Goal: Task Accomplishment & Management: Use online tool/utility

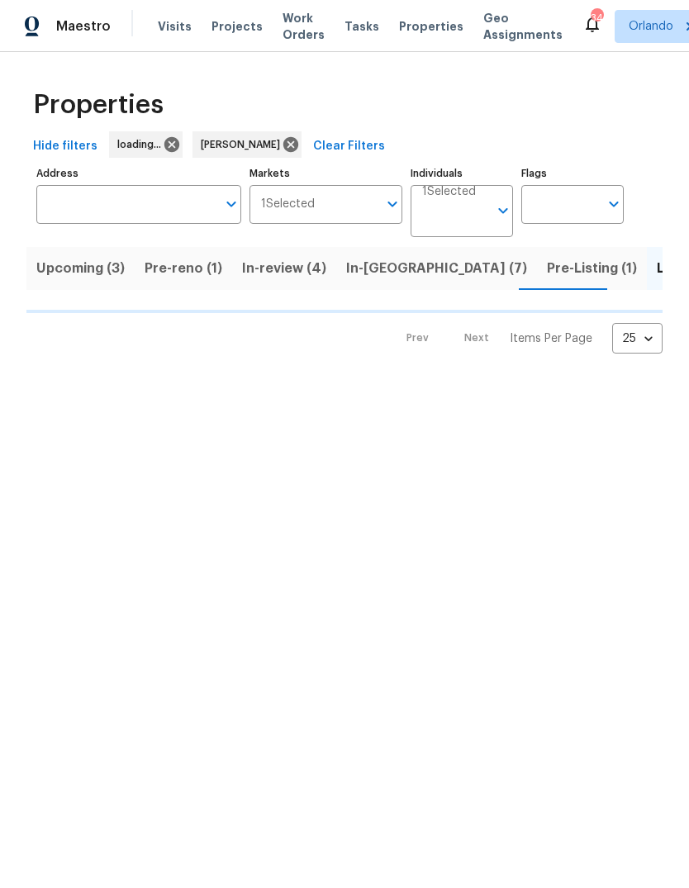
click at [178, 274] on span "Pre-reno (1)" at bounding box center [184, 268] width 78 height 23
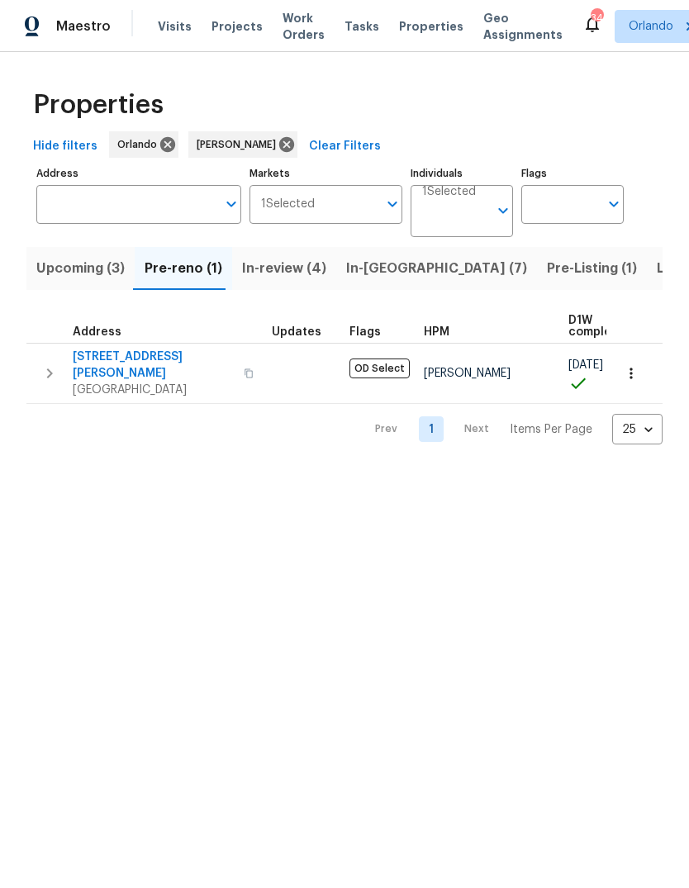
click at [97, 359] on span "3820 Wells St" at bounding box center [153, 365] width 161 height 33
click at [657, 271] on span "Listed (30)" at bounding box center [693, 268] width 72 height 23
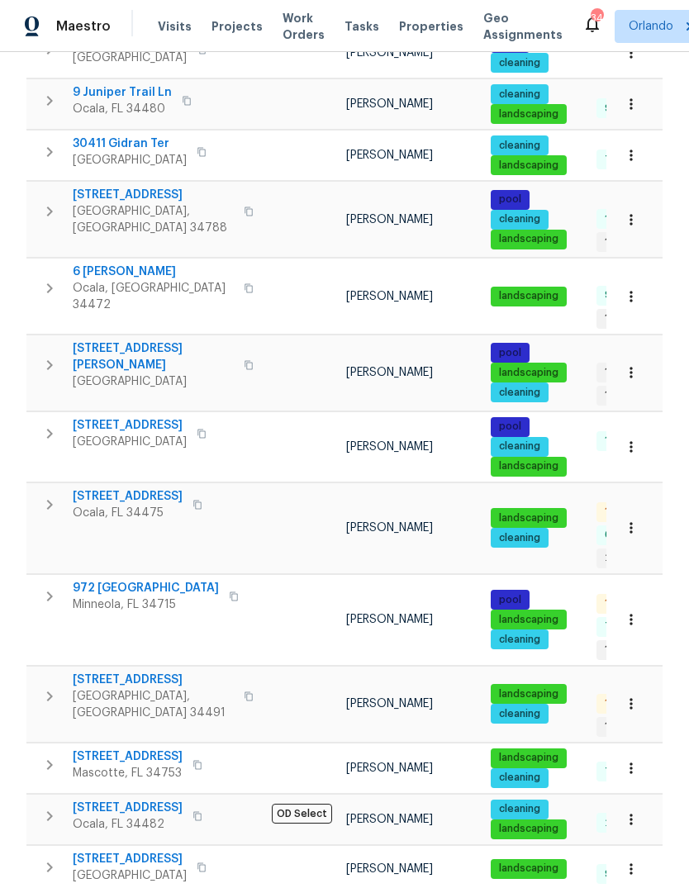
scroll to position [865, 0]
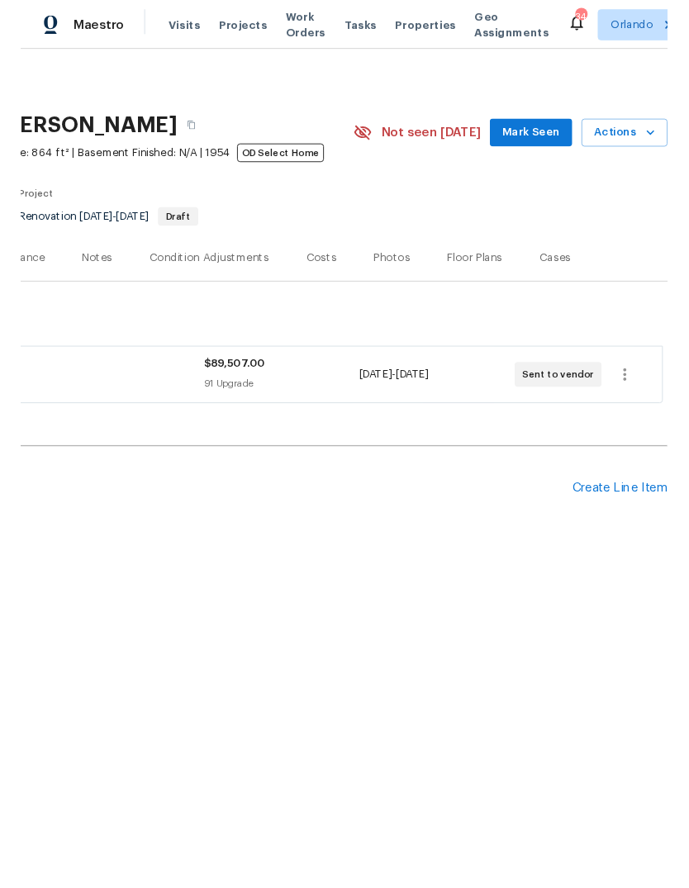
scroll to position [0, 244]
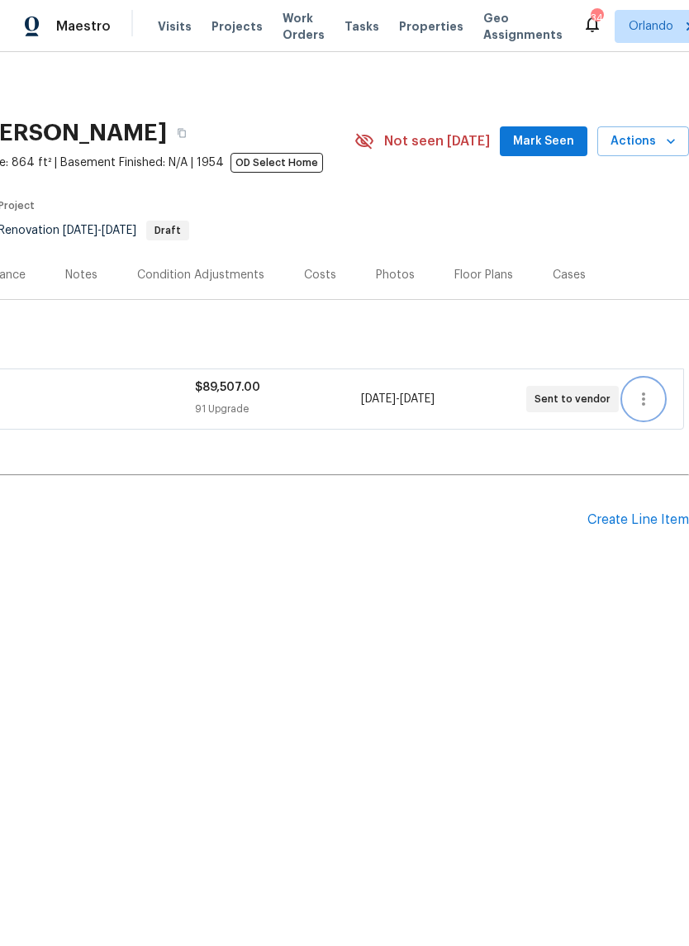
click at [649, 394] on icon "button" at bounding box center [643, 399] width 20 height 20
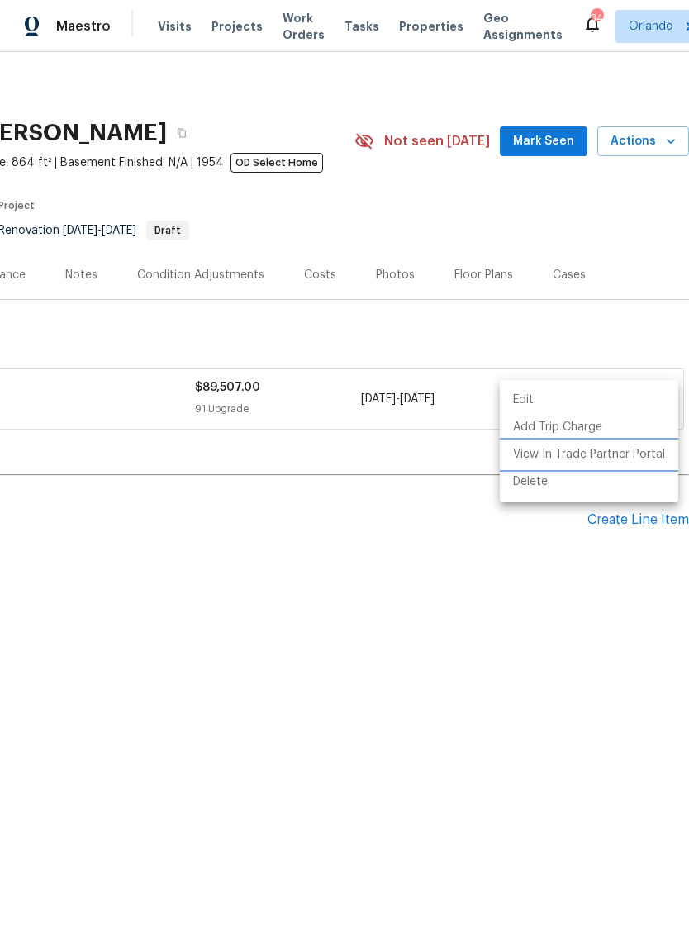
click at [617, 461] on li "View In Trade Partner Portal" at bounding box center [589, 454] width 178 height 27
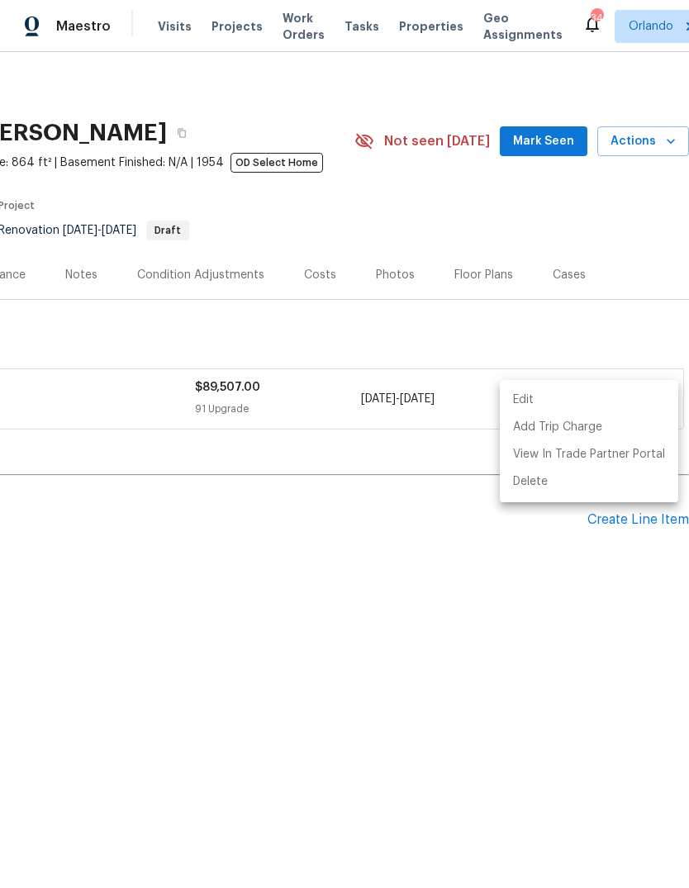
click at [473, 638] on div at bounding box center [344, 444] width 689 height 888
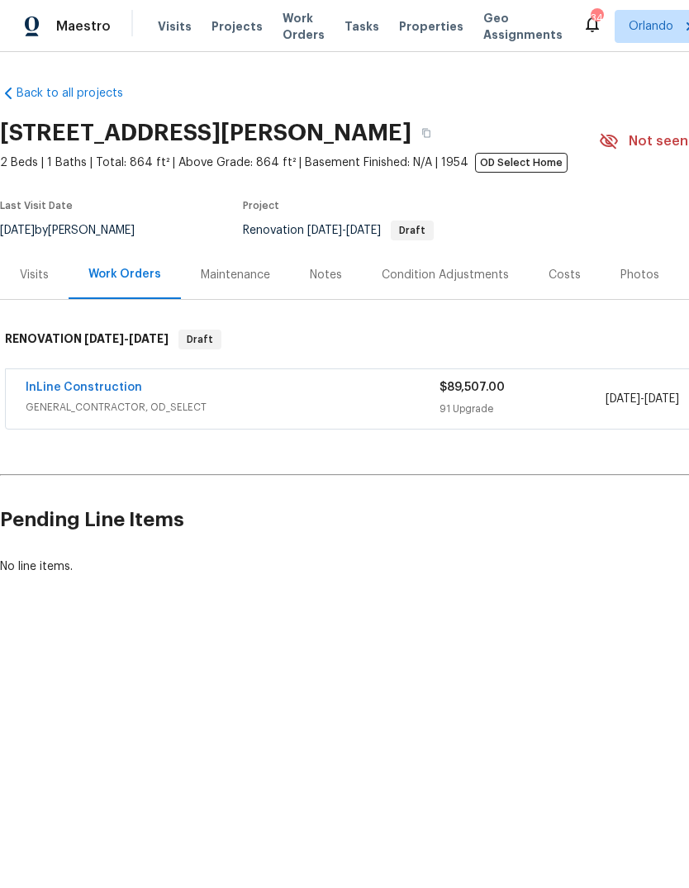
scroll to position [0, 0]
click at [75, 391] on link "InLine Construction" at bounding box center [84, 388] width 116 height 12
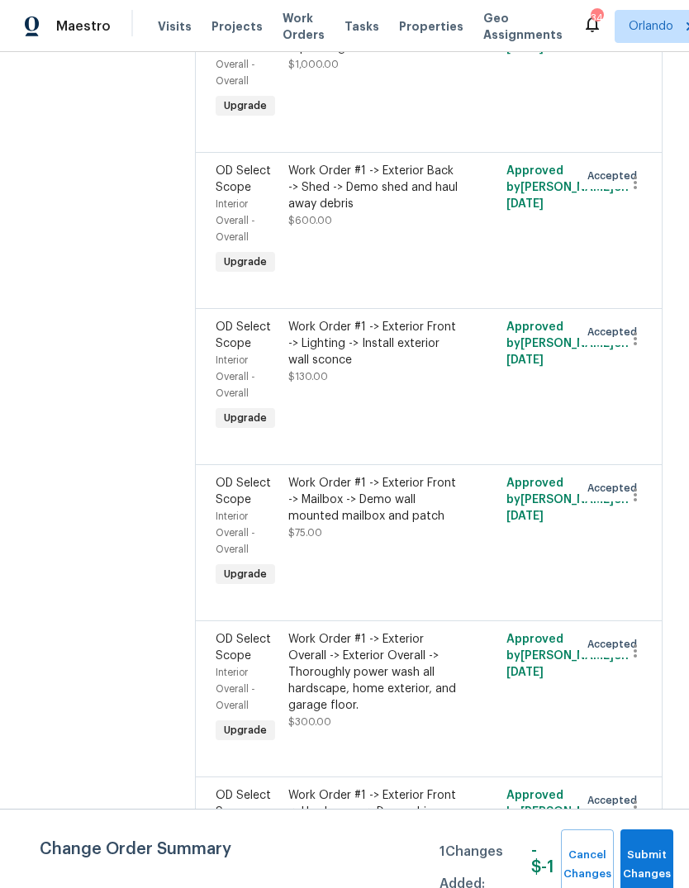
scroll to position [10357, 0]
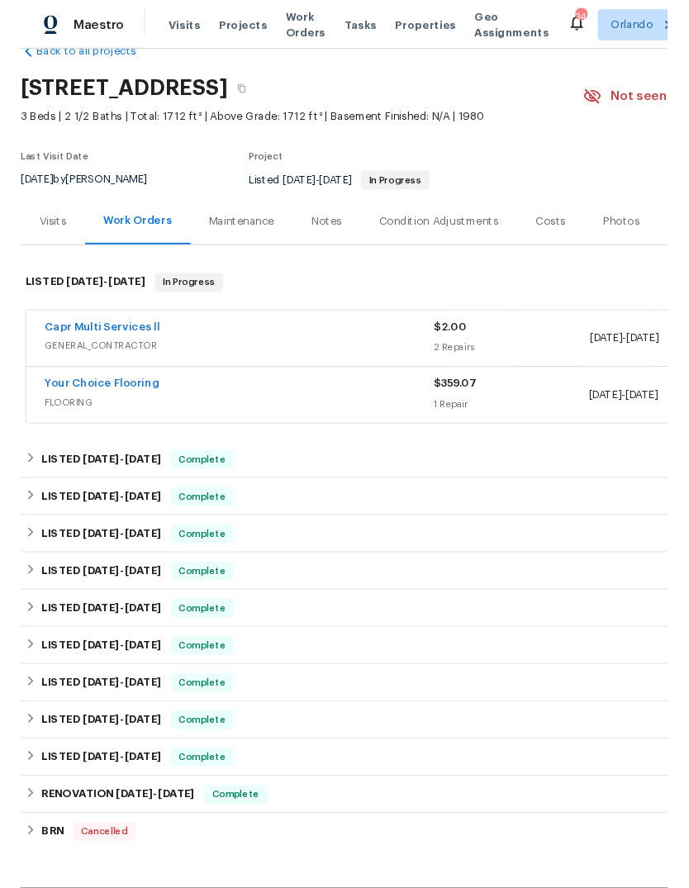
scroll to position [40, 0]
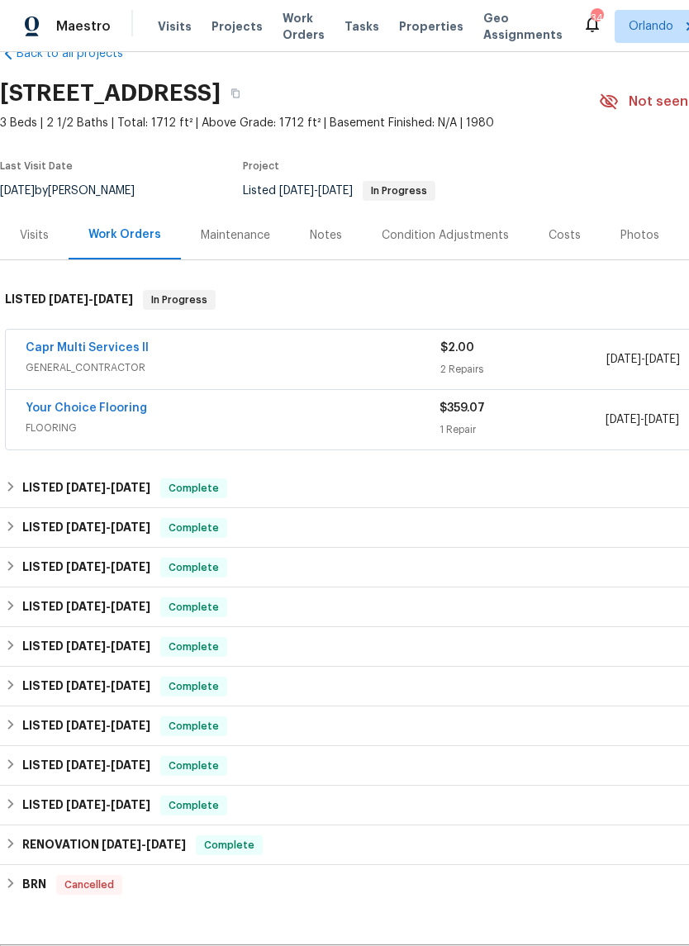
click at [42, 353] on link "Capr Multi Services ll" at bounding box center [87, 348] width 123 height 12
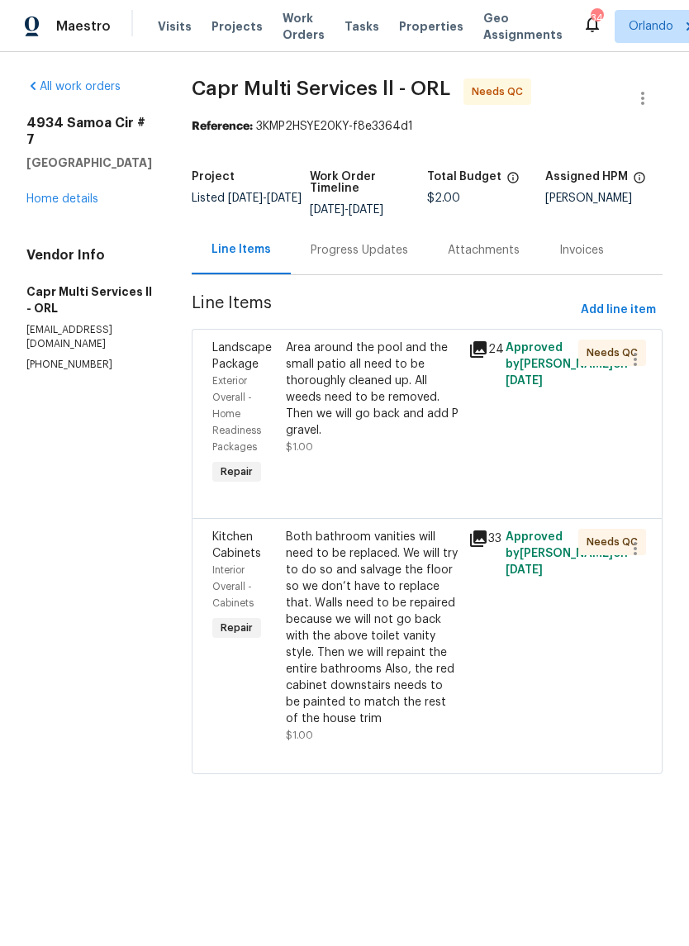
click at [286, 396] on div "Area around the pool and the small patio all need to be thoroughly cleaned up. …" at bounding box center [372, 388] width 173 height 99
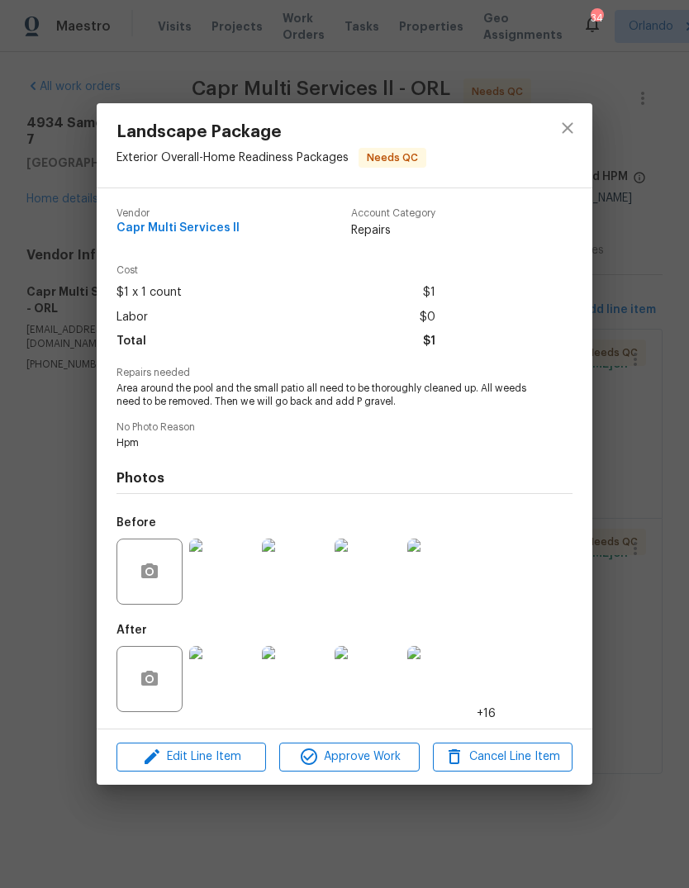
click at [68, 577] on div "Landscape Package Exterior Overall - Home Readiness Packages Needs QC Vendor Ca…" at bounding box center [344, 444] width 689 height 888
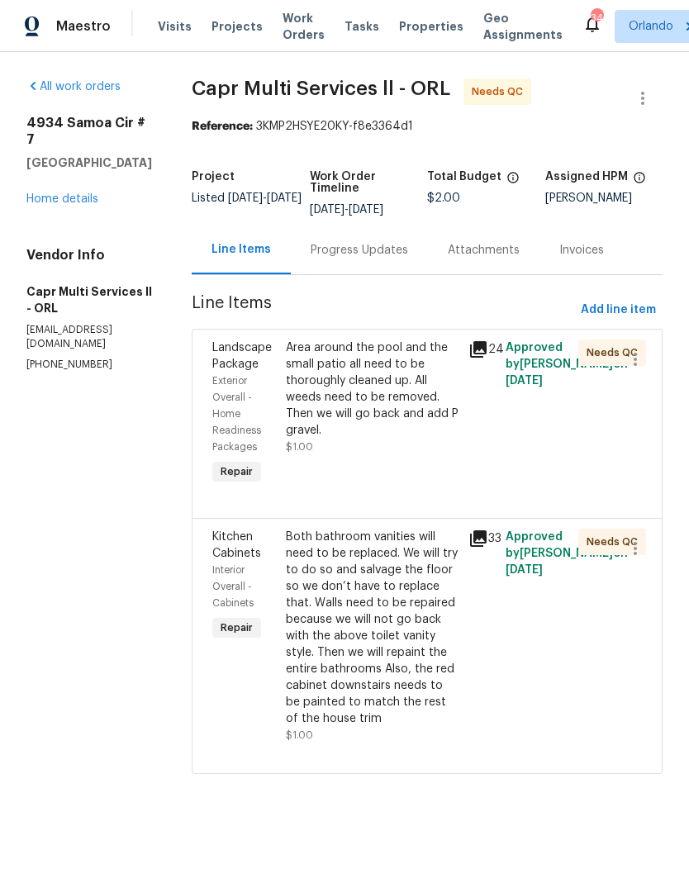
click at [381, 364] on div "Area around the pool and the small patio all need to be thoroughly cleaned up. …" at bounding box center [372, 388] width 173 height 99
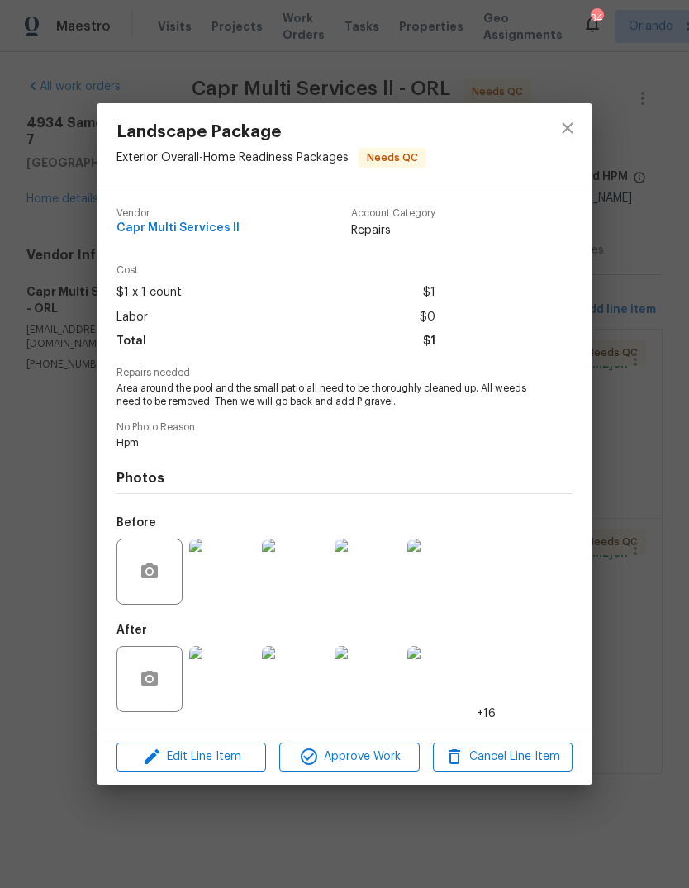
click at [43, 514] on div "Landscape Package Exterior Overall - Home Readiness Packages Needs QC Vendor Ca…" at bounding box center [344, 444] width 689 height 888
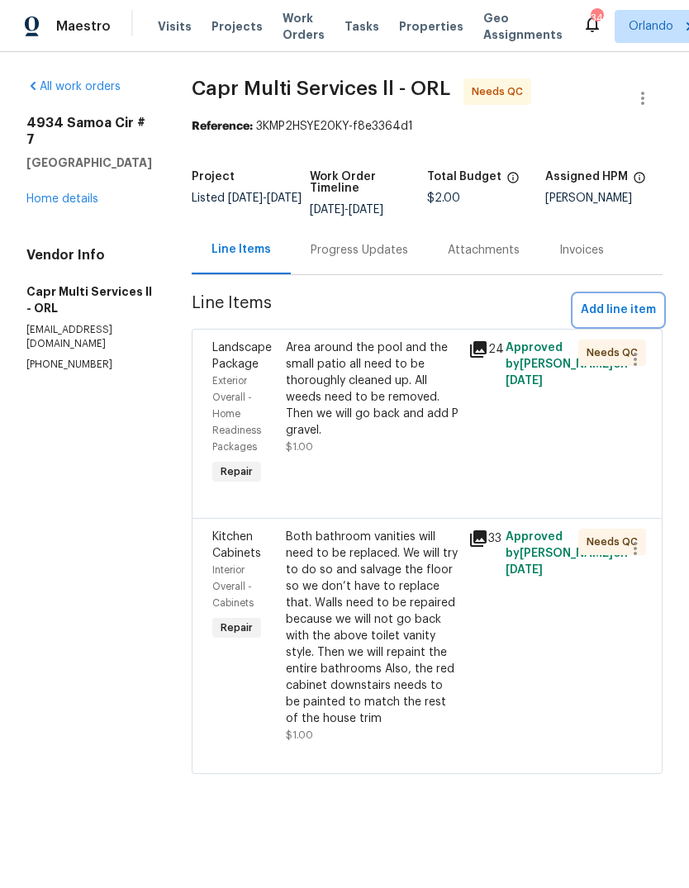
click at [619, 315] on span "Add line item" at bounding box center [618, 310] width 75 height 21
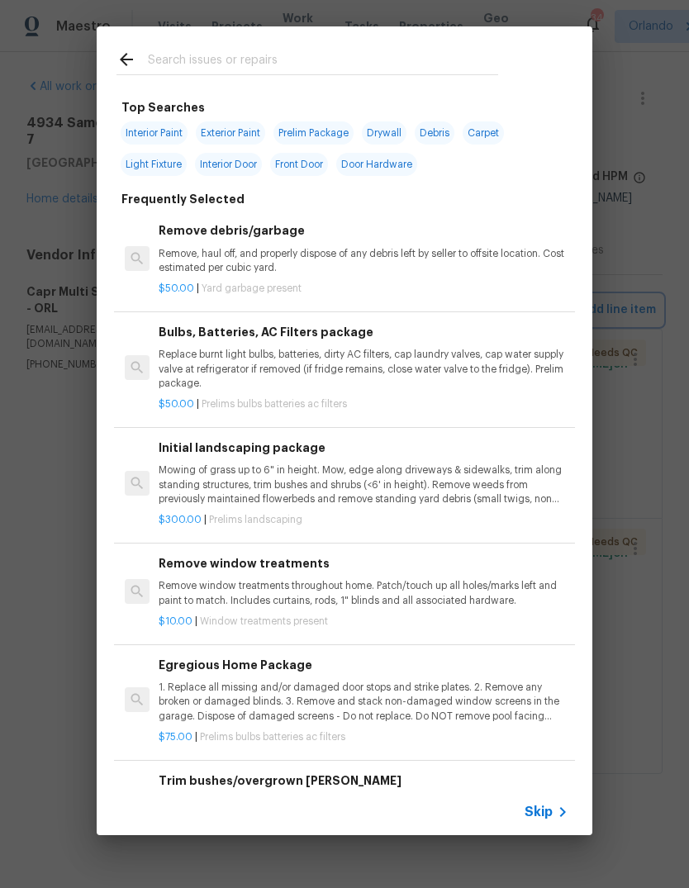
click at [37, 489] on div "Top Searches Interior Paint Exterior Paint Prelim Package Drywall Debris Carpet…" at bounding box center [344, 430] width 689 height 861
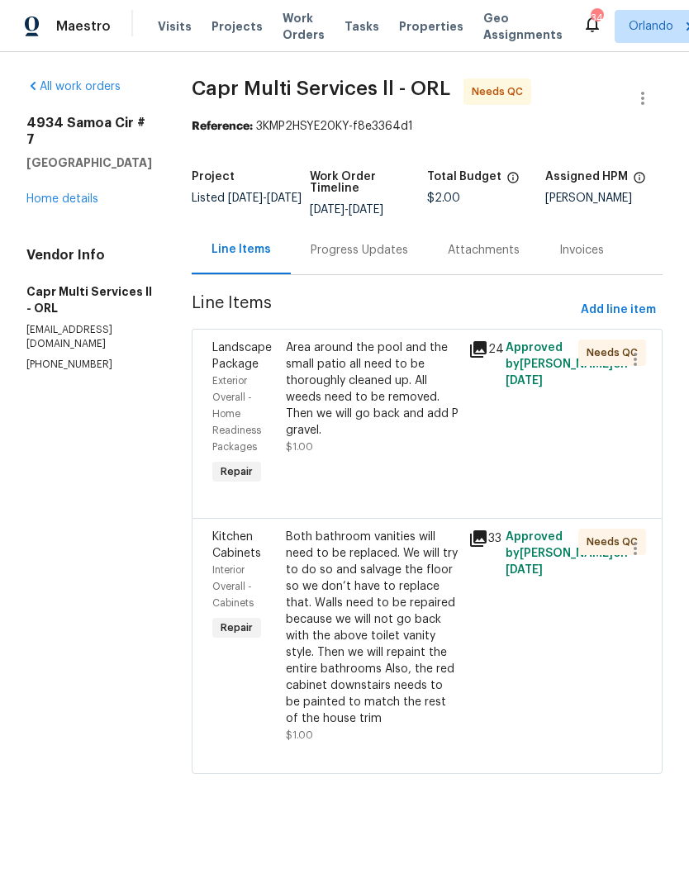
click at [286, 376] on div "Area around the pool and the small patio all need to be thoroughly cleaned up. …" at bounding box center [372, 388] width 173 height 99
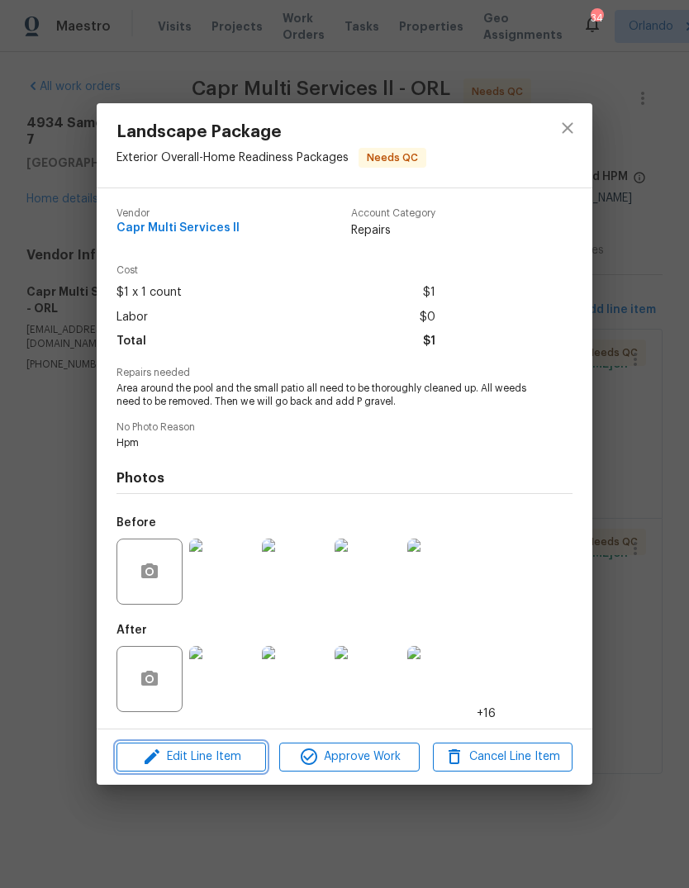
click at [178, 752] on span "Edit Line Item" at bounding box center [191, 757] width 140 height 21
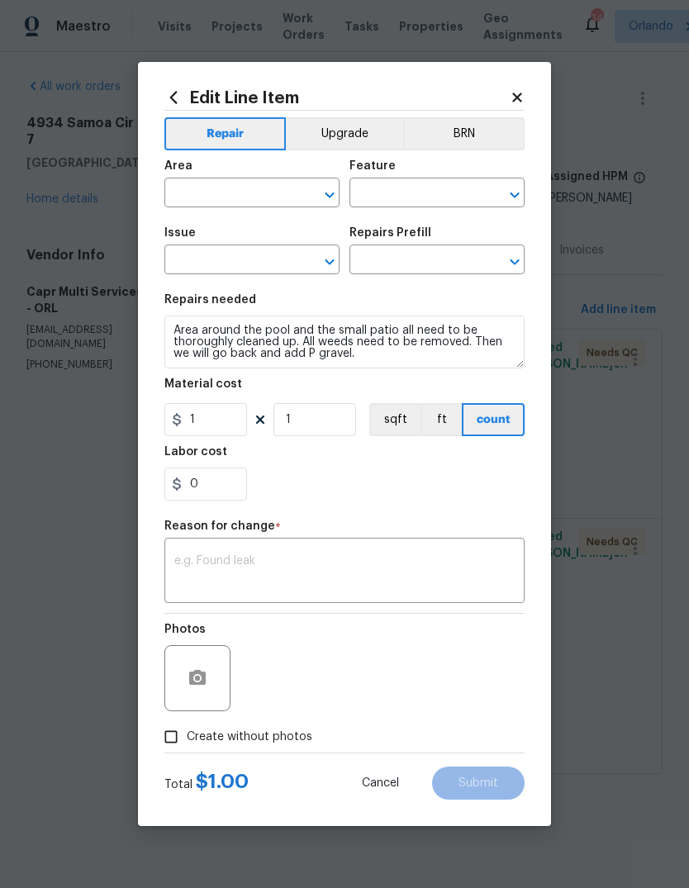
type input "Exterior Overall"
type input "Home Readiness Packages"
type input "Landscape Package"
type input "Initial landscaping package $300.00"
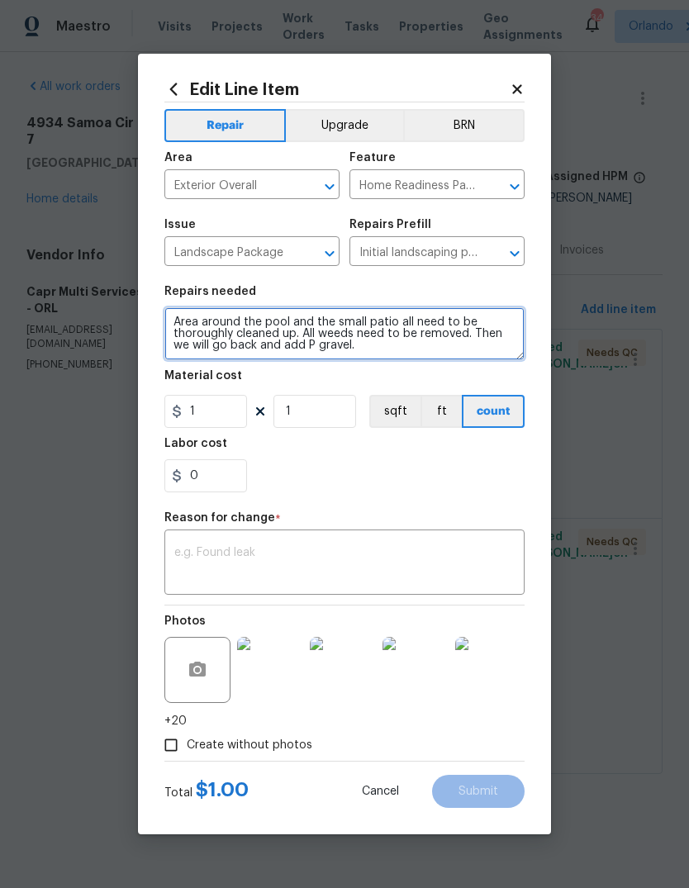
click at [187, 326] on textarea "Area around the pool and the small patio all need to be thoroughly cleaned up. …" at bounding box center [344, 333] width 360 height 53
click at [186, 326] on textarea "Area around the pool and the small patio all need to be thoroughly cleaned up. …" at bounding box center [344, 333] width 360 height 53
click at [172, 324] on textarea "Area around the pool and the small patio all need to be thoroughly cleaned up. …" at bounding box center [344, 333] width 360 height 53
click at [286, 330] on textarea "Repaint walls of closed in patio. Add gravel to patio. Molds the pool area and …" at bounding box center [344, 333] width 360 height 53
click at [285, 330] on textarea "Repaint walls of closed in patio. Add gravel to patio. Molds the pool area and …" at bounding box center [344, 333] width 360 height 53
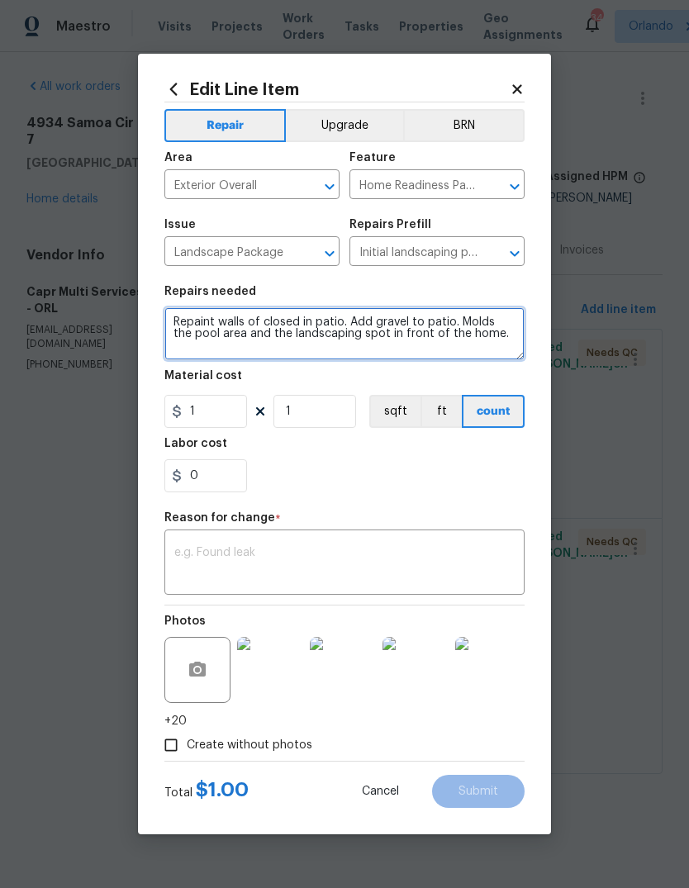
click at [505, 340] on textarea "Repaint walls of closed in patio. Add gravel to patio. Molds the pool area and …" at bounding box center [344, 333] width 360 height 53
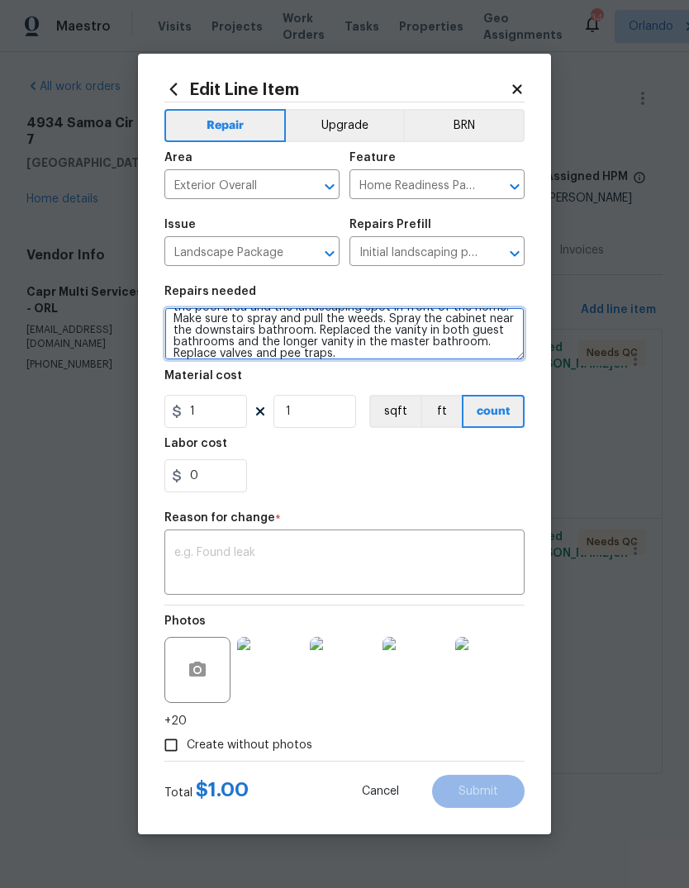
click at [298, 349] on textarea "Repaint walls of closed in patio. Add gravel to patio. Molds the pool area and …" at bounding box center [344, 333] width 360 height 53
type textarea "Repaint walls of closed in patio. Add gravel to patio. Molds the pool area and …"
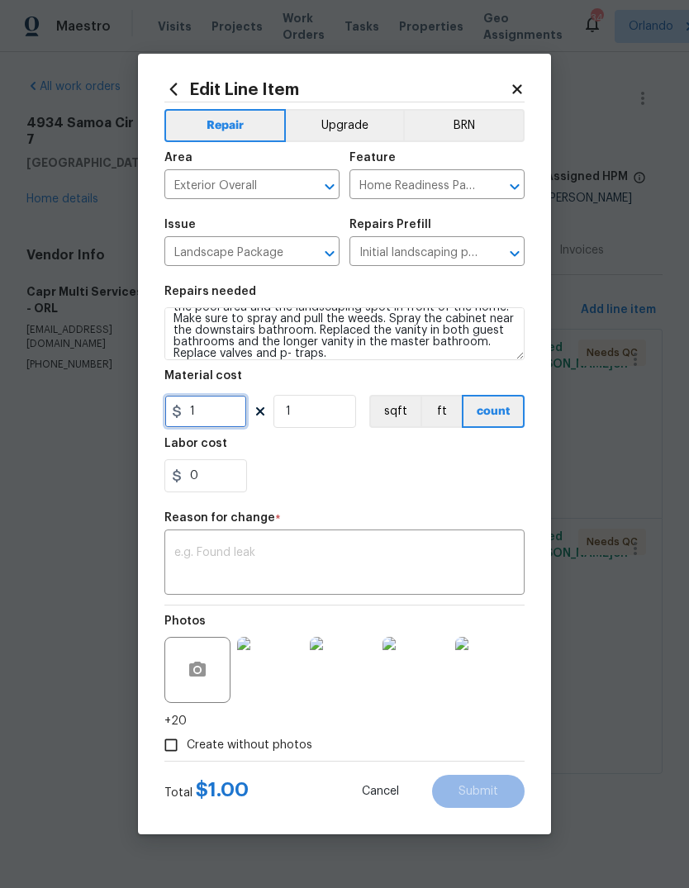
click at [209, 421] on input "1" at bounding box center [205, 411] width 83 height 33
type input "3900"
click at [202, 548] on textarea at bounding box center [344, 564] width 340 height 35
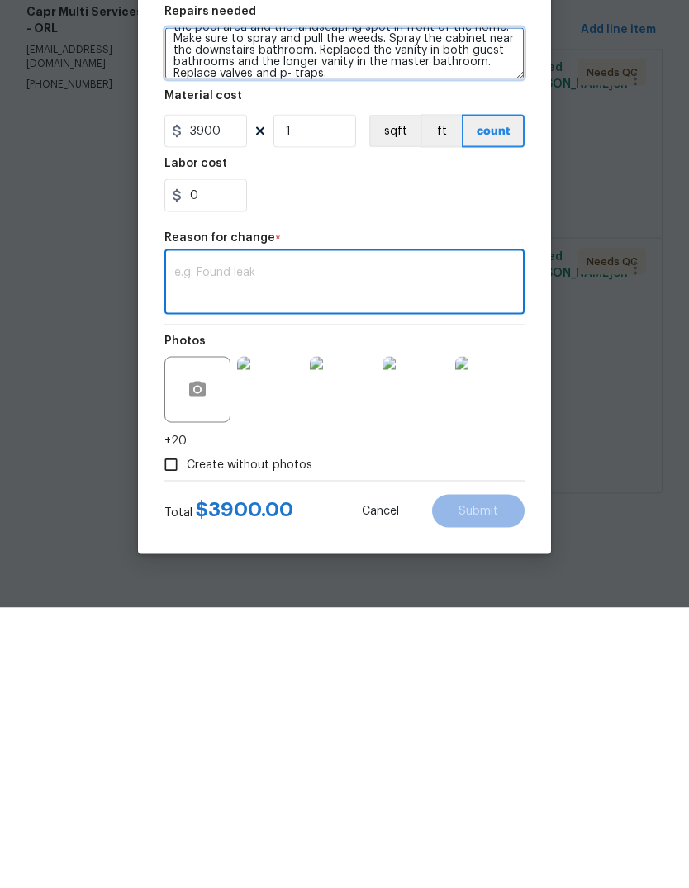
click at [322, 307] on textarea "Repaint walls of closed in patio. Add gravel to patio. Molds the pool area and …" at bounding box center [344, 333] width 360 height 53
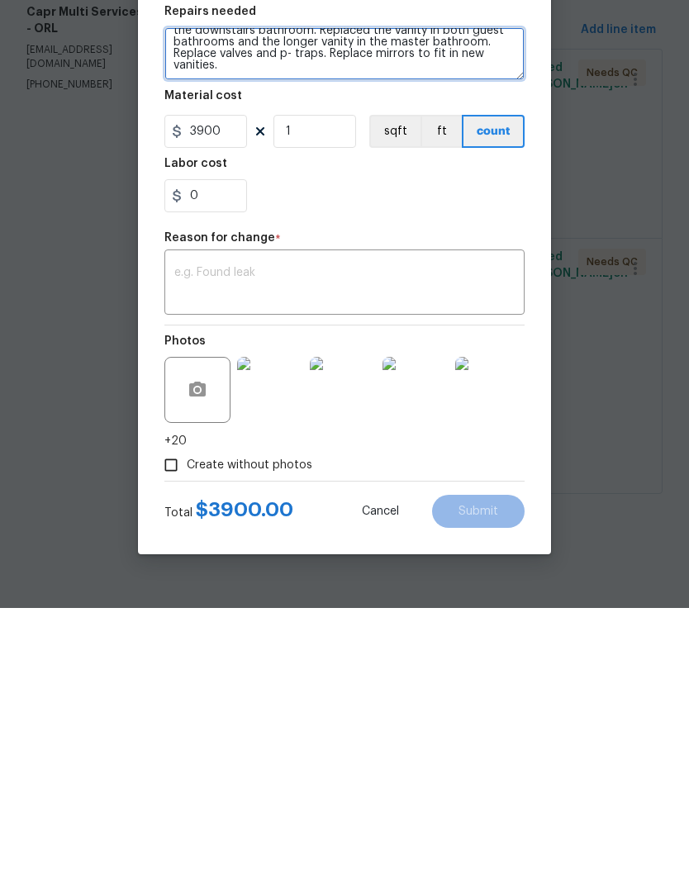
scroll to position [38, 0]
type textarea "Repaint walls of closed in patio. Add gravel to patio. Molds the pool area and …"
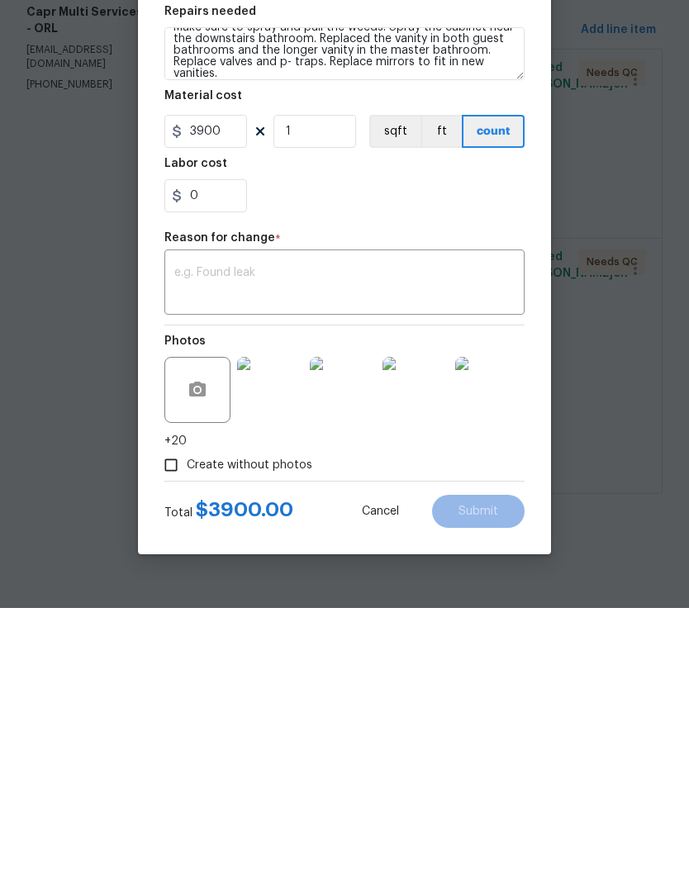
click at [213, 534] on div "x ​" at bounding box center [344, 564] width 360 height 61
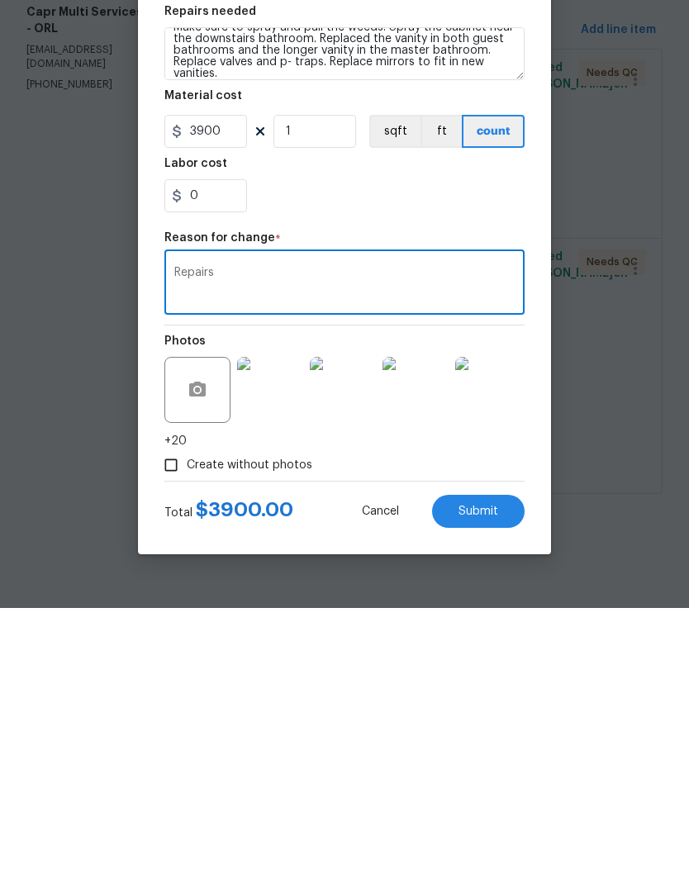
type textarea "Repairs"
click at [468, 775] on button "Submit" at bounding box center [478, 791] width 92 height 33
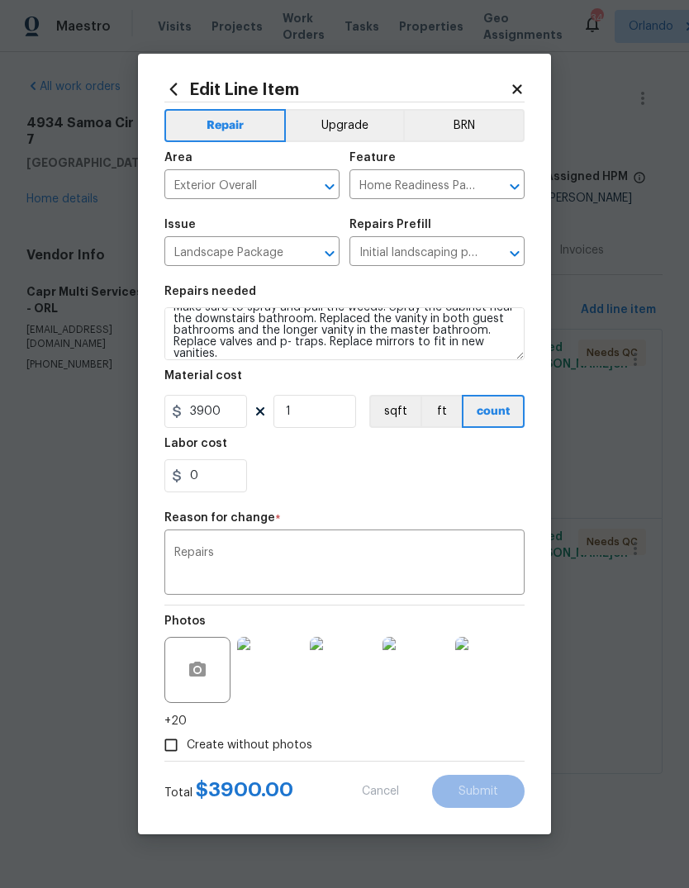
type textarea "Area around the pool and the small patio all need to be thoroughly cleaned up. …"
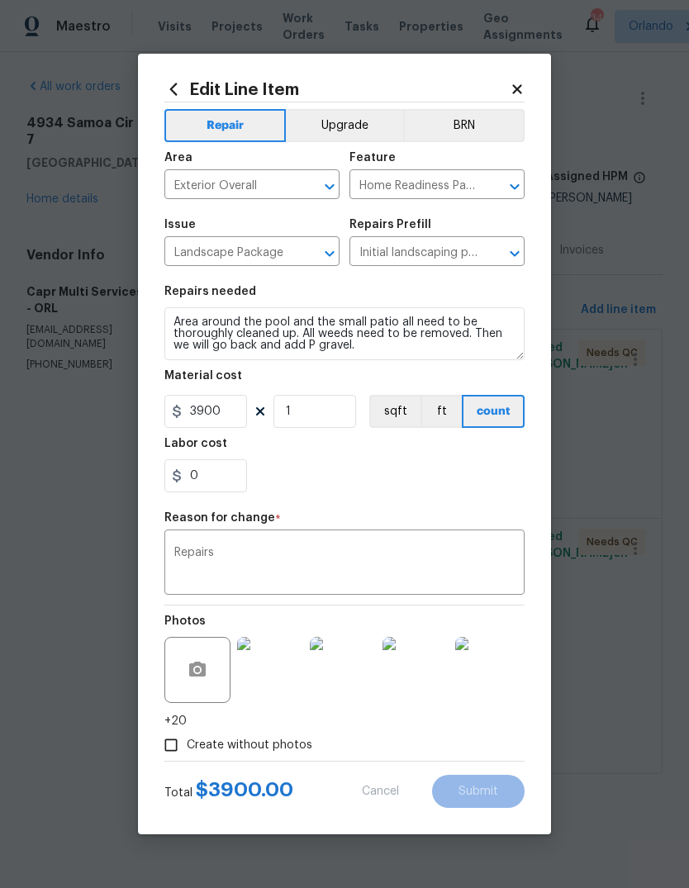
type input "1"
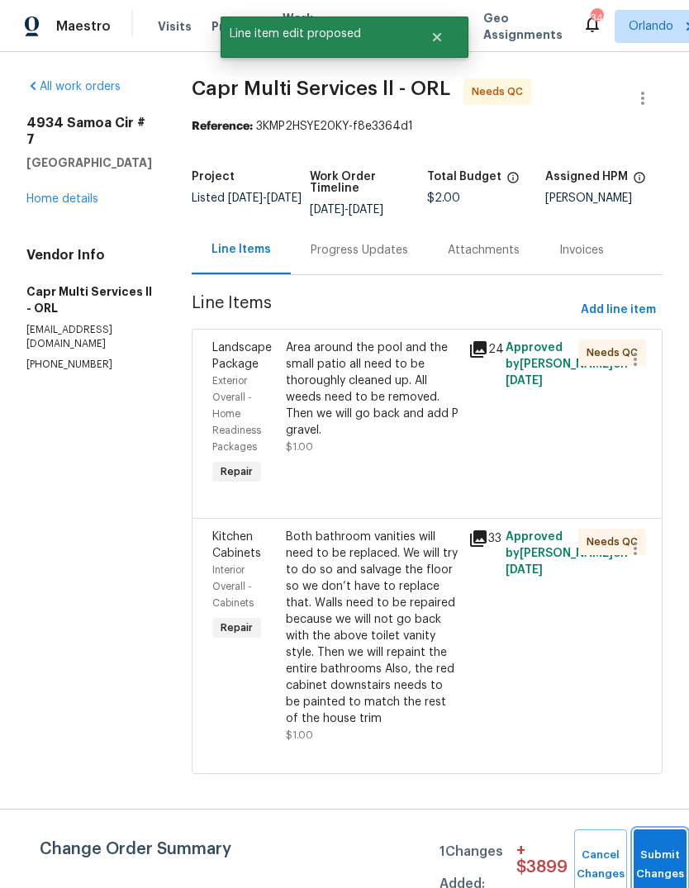
click at [668, 860] on button "Submit Changes" at bounding box center [659, 864] width 53 height 71
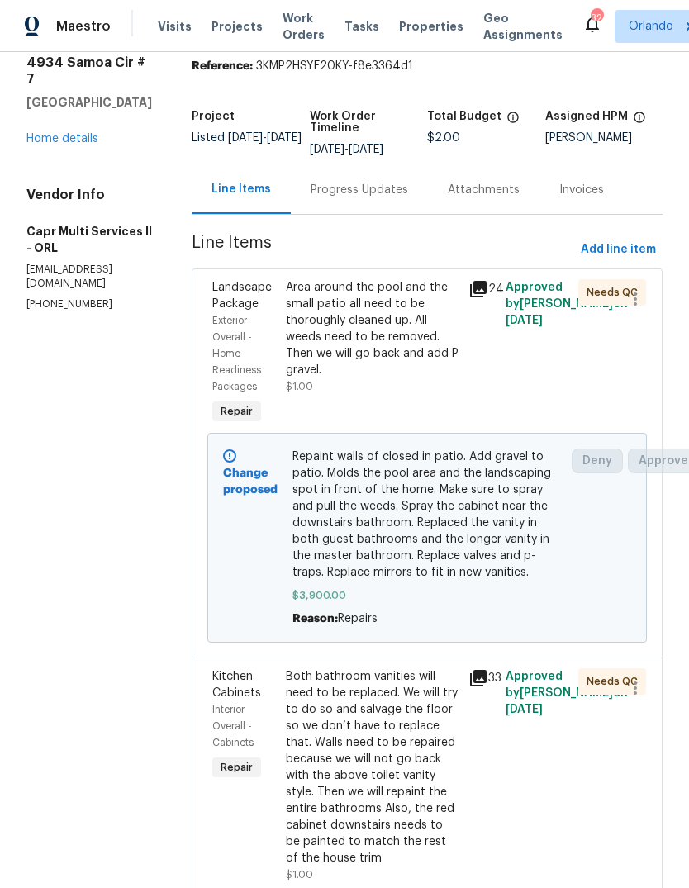
scroll to position [59, 0]
click at [57, 145] on link "Home details" at bounding box center [62, 140] width 72 height 12
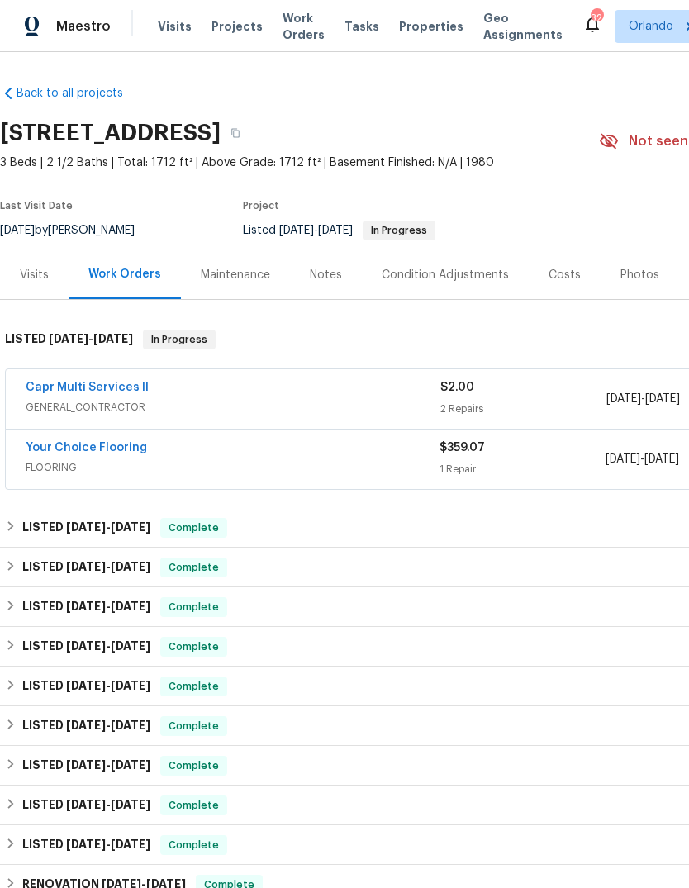
click at [50, 382] on link "Capr Multi Services ll" at bounding box center [87, 388] width 123 height 12
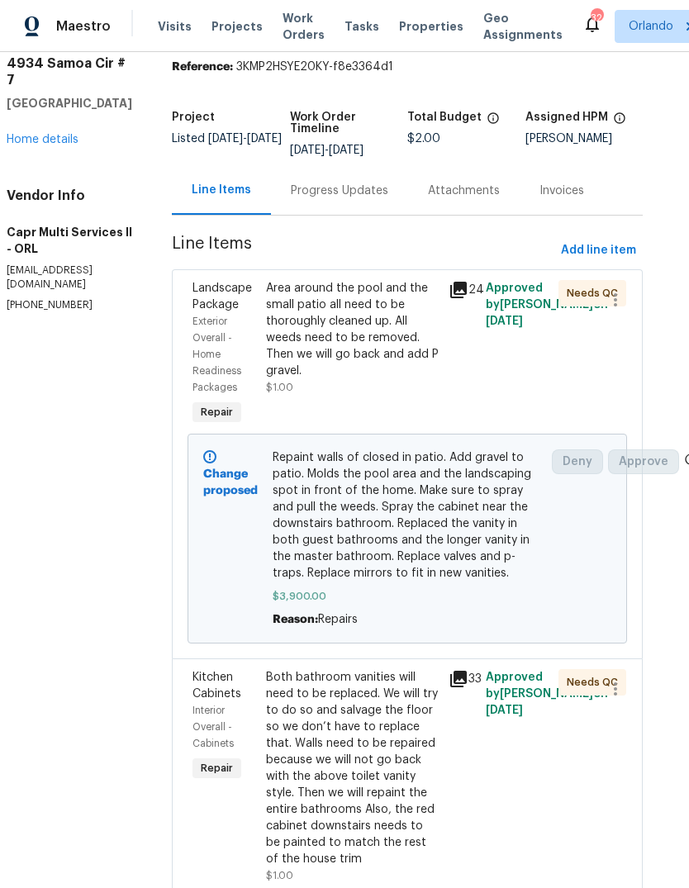
scroll to position [59, 20]
click at [37, 145] on link "Home details" at bounding box center [43, 140] width 72 height 12
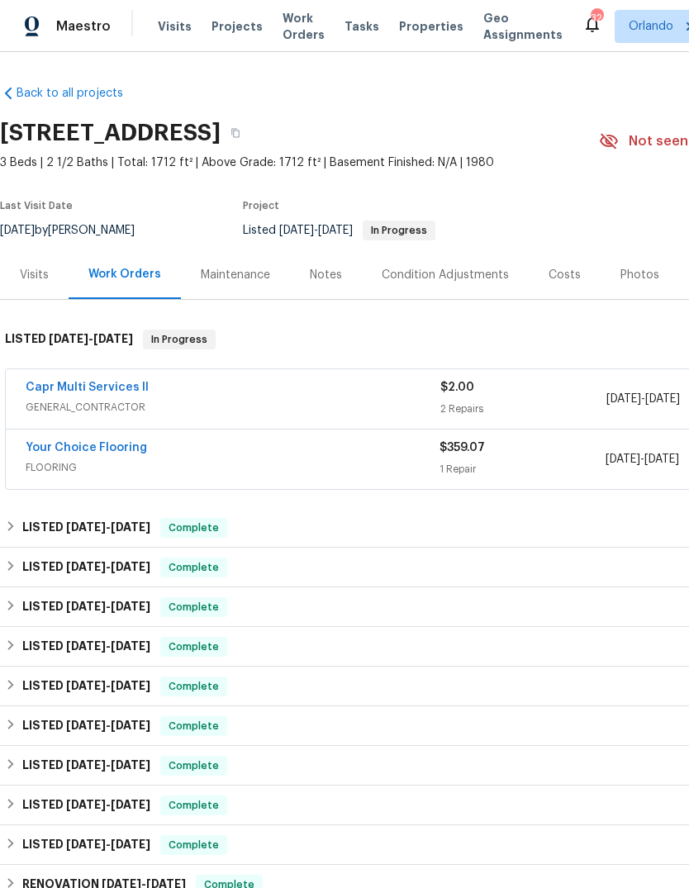
click at [50, 448] on link "Your Choice Flooring" at bounding box center [86, 448] width 121 height 12
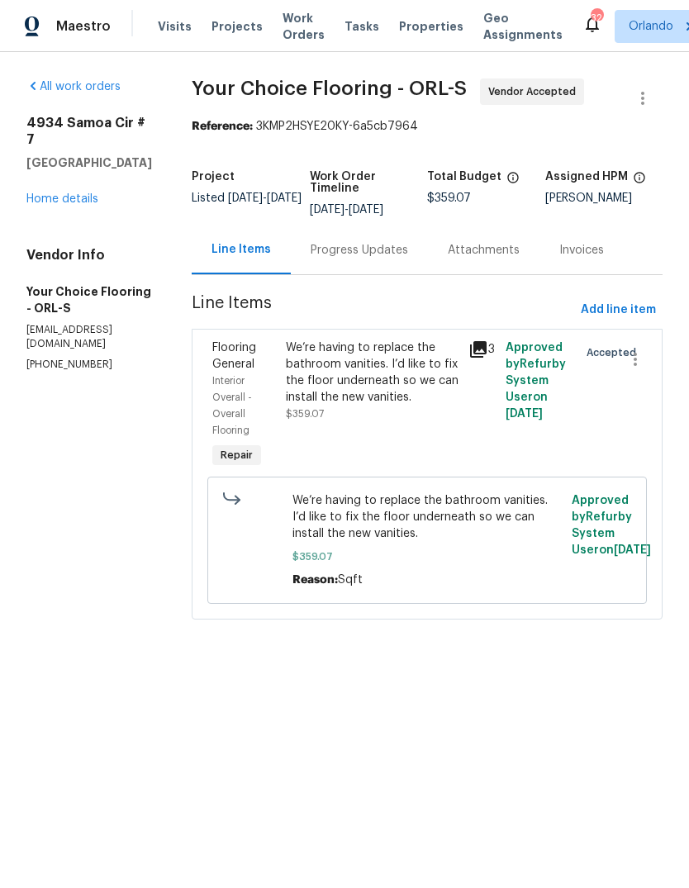
click at [329, 404] on div "We’re having to replace the bathroom vanities. I’d like to fix the floor undern…" at bounding box center [372, 372] width 173 height 66
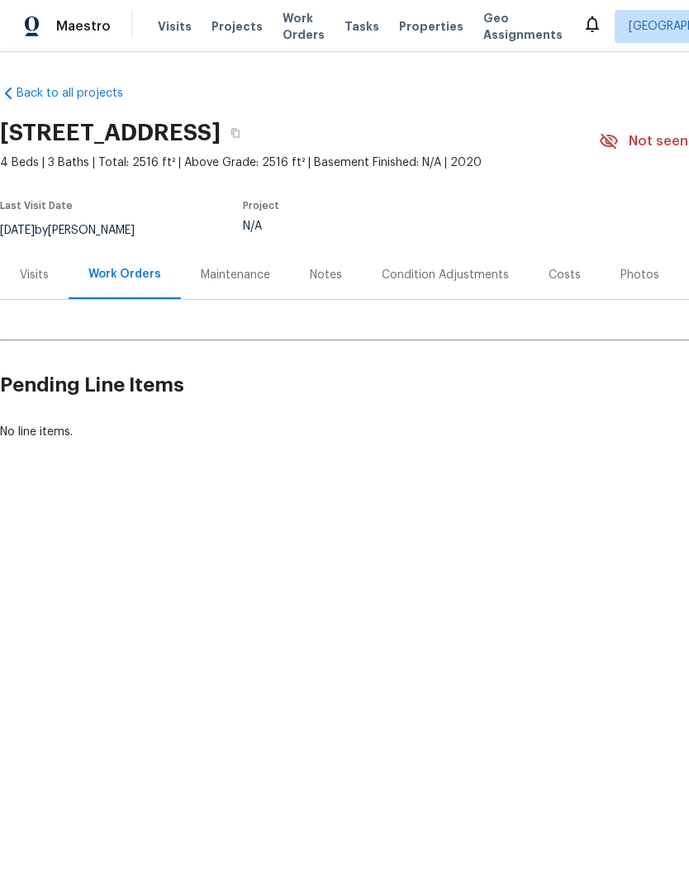
click at [62, 281] on div "Visits" at bounding box center [34, 274] width 69 height 49
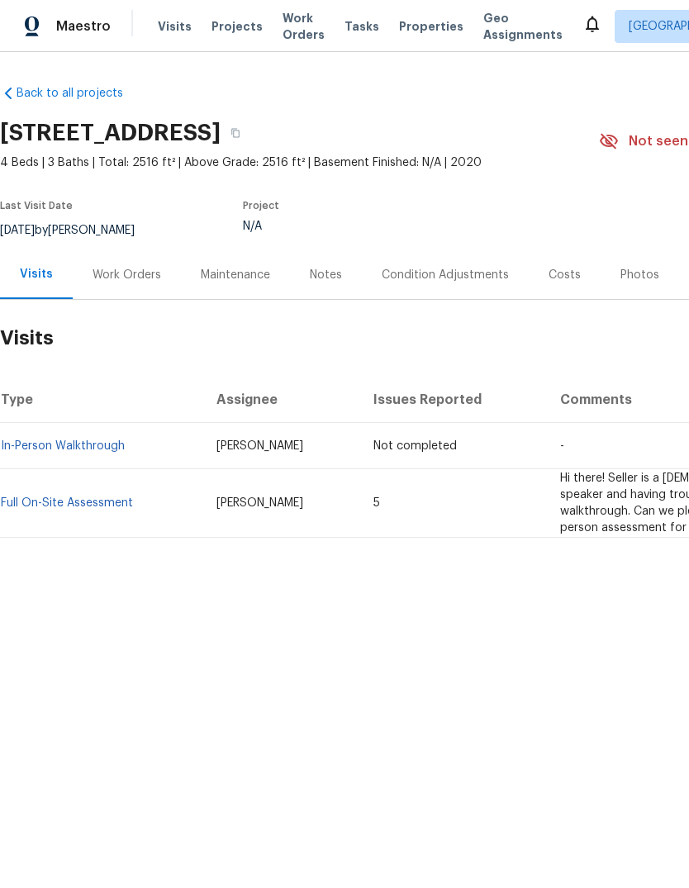
click at [33, 500] on link "Full On-Site Assessment" at bounding box center [67, 503] width 132 height 12
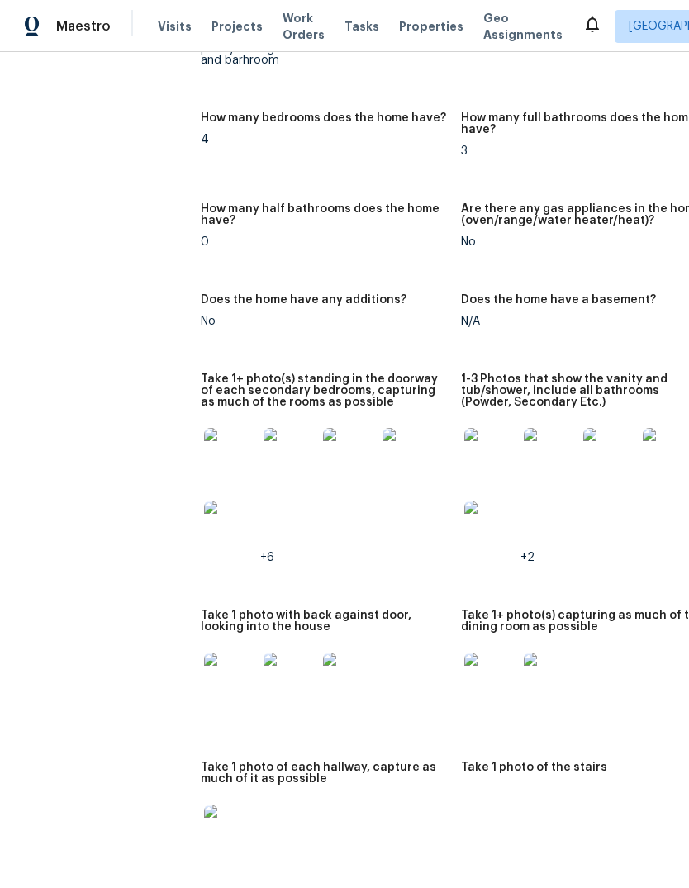
scroll to position [2659, 2]
click at [306, 429] on img at bounding box center [289, 455] width 53 height 53
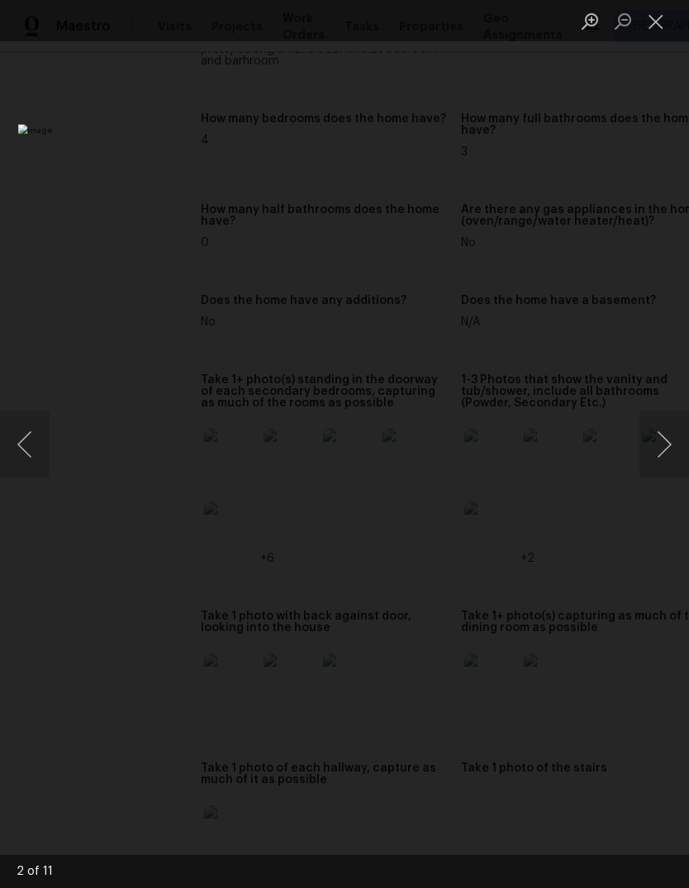
click at [666, 500] on div "Lightbox" at bounding box center [344, 444] width 689 height 888
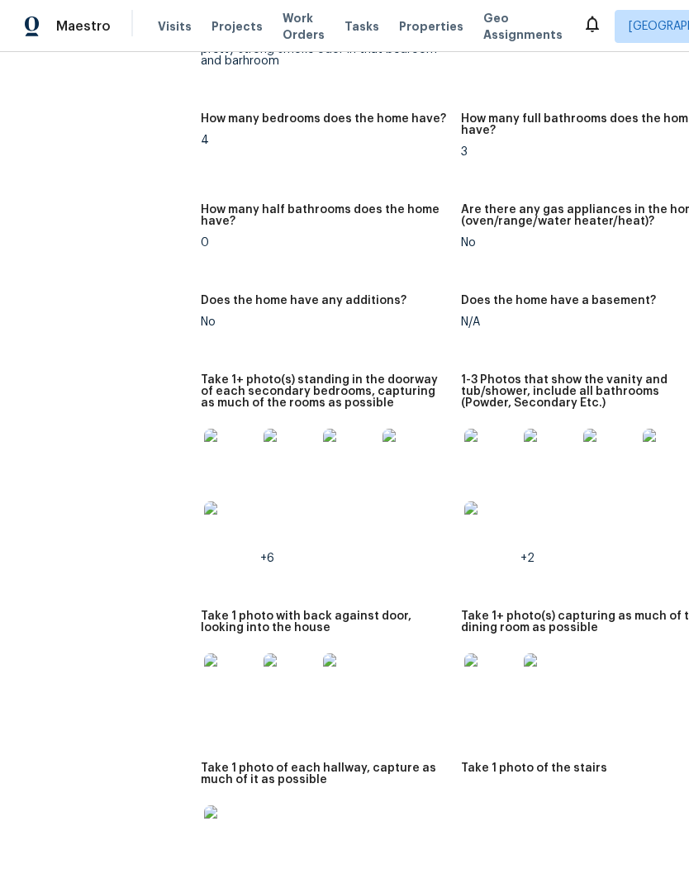
click at [292, 429] on img at bounding box center [289, 455] width 53 height 53
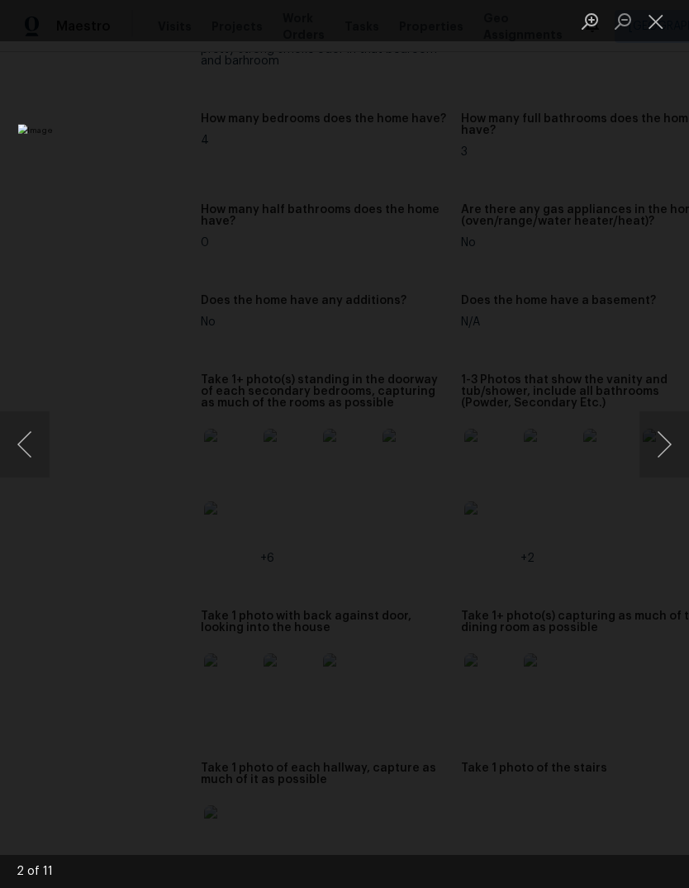
click at [659, 451] on button "Next image" at bounding box center [664, 444] width 50 height 66
click at [657, 451] on button "Next image" at bounding box center [664, 444] width 50 height 66
click at [662, 452] on button "Next image" at bounding box center [664, 444] width 50 height 66
click at [651, 460] on button "Next image" at bounding box center [664, 444] width 50 height 66
click at [651, 458] on button "Next image" at bounding box center [664, 444] width 50 height 66
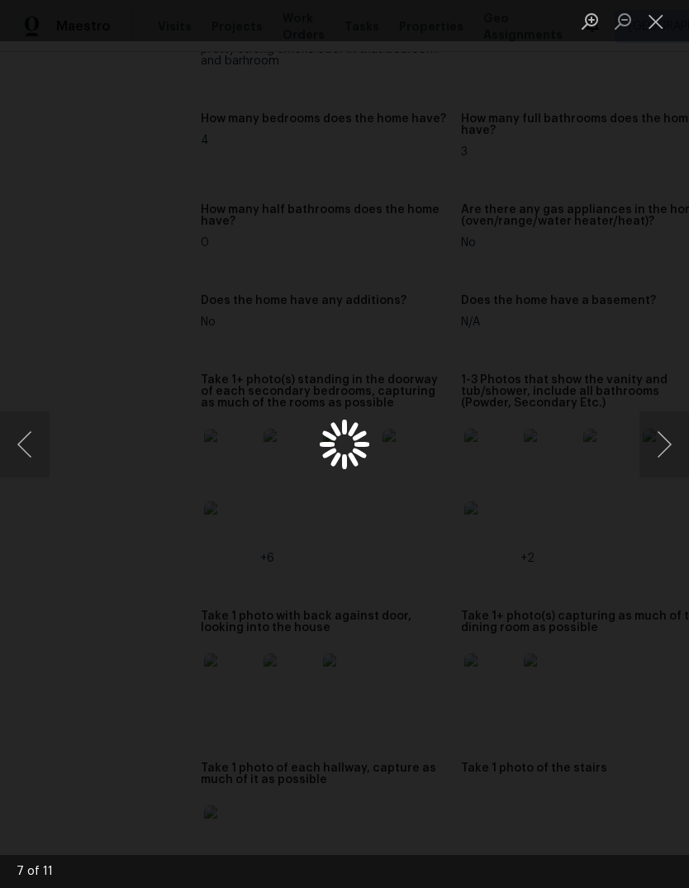
click at [661, 453] on button "Next image" at bounding box center [664, 444] width 50 height 66
click at [45, 439] on button "Previous image" at bounding box center [25, 444] width 50 height 66
click at [653, 15] on button "Close lightbox" at bounding box center [655, 21] width 33 height 29
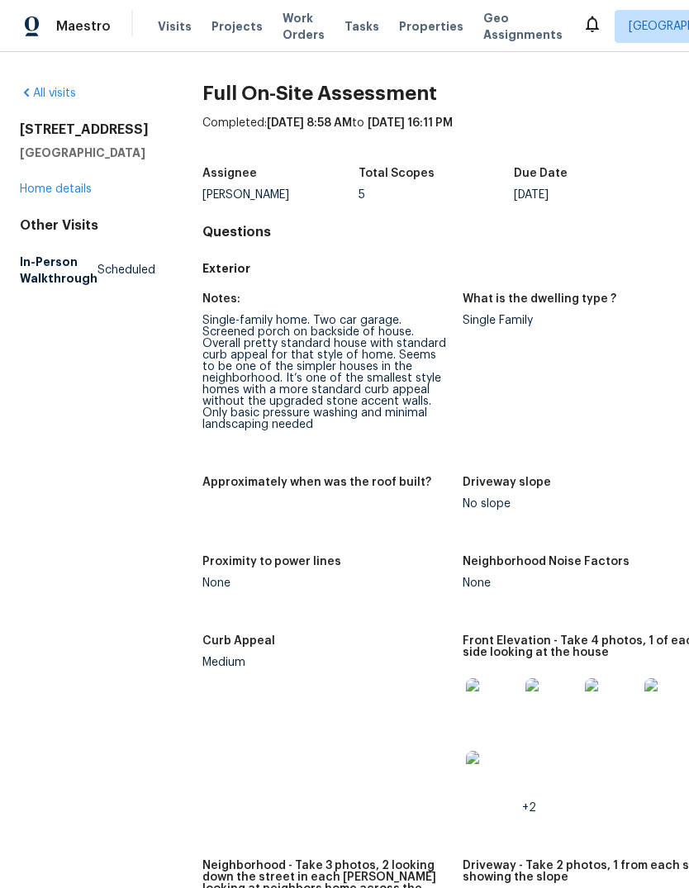
scroll to position [0, 0]
click at [50, 183] on link "Home details" at bounding box center [56, 189] width 72 height 12
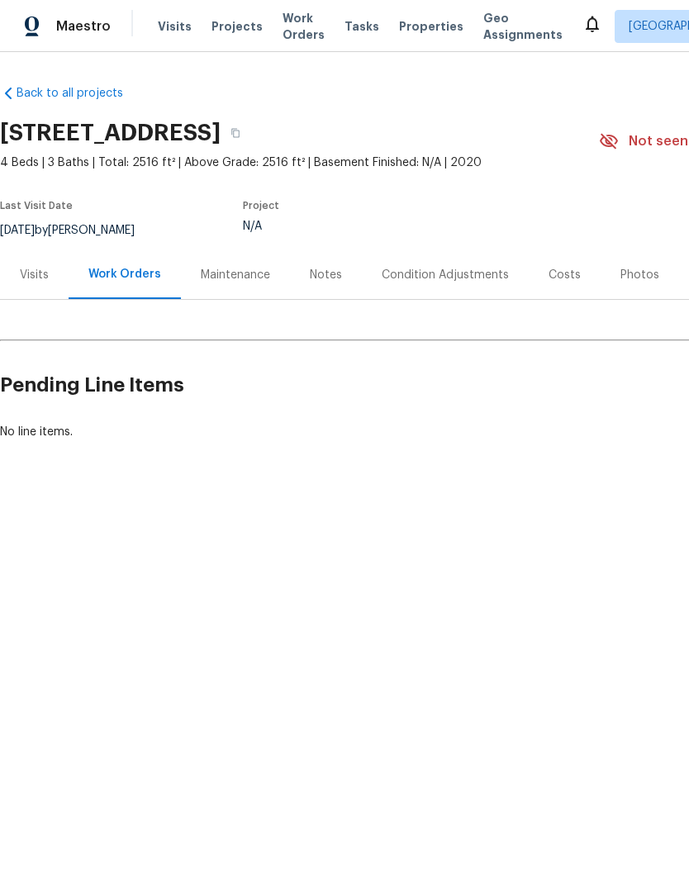
click at [33, 295] on div "Visits" at bounding box center [34, 274] width 69 height 49
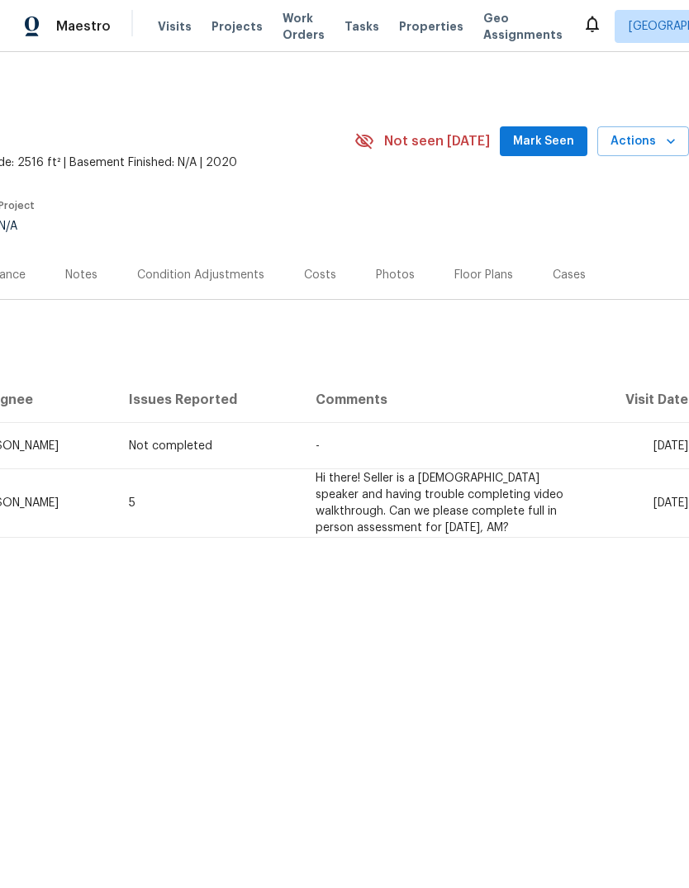
scroll to position [0, 244]
